Goal: Use online tool/utility

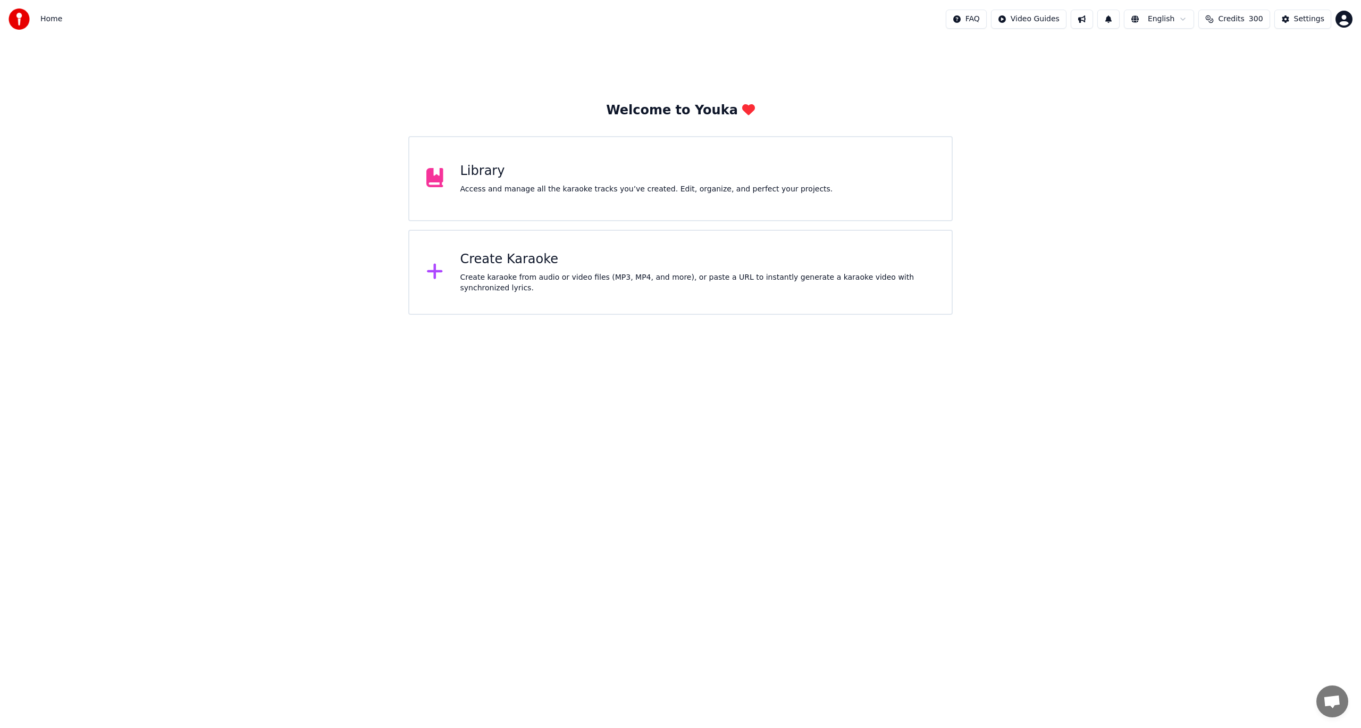
click at [1242, 18] on span "Credits" at bounding box center [1231, 19] width 26 height 11
click at [1092, 17] on button at bounding box center [1081, 19] width 22 height 19
click at [1093, 17] on button at bounding box center [1081, 19] width 22 height 19
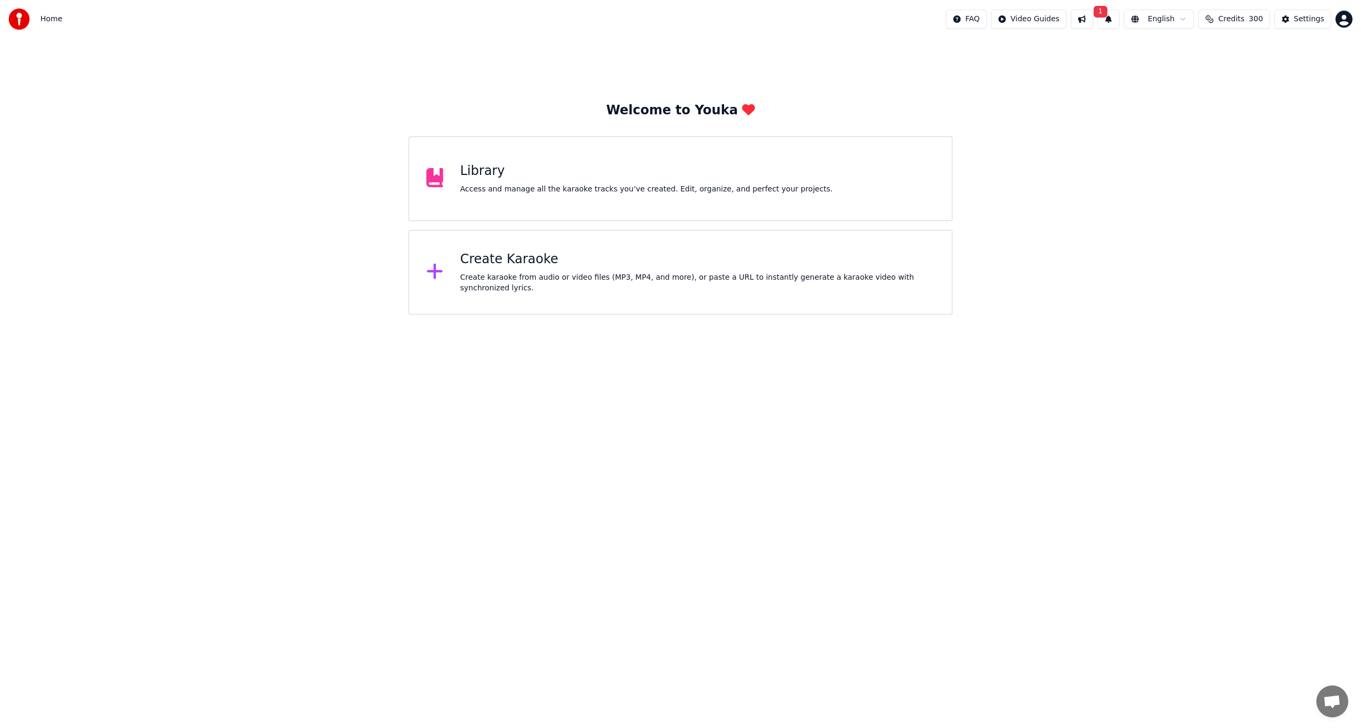
click at [458, 187] on div "Library Access and manage all the karaoke tracks you’ve created. Edit, organize…" at bounding box center [680, 178] width 544 height 85
